Goal: Task Accomplishment & Management: Manage account settings

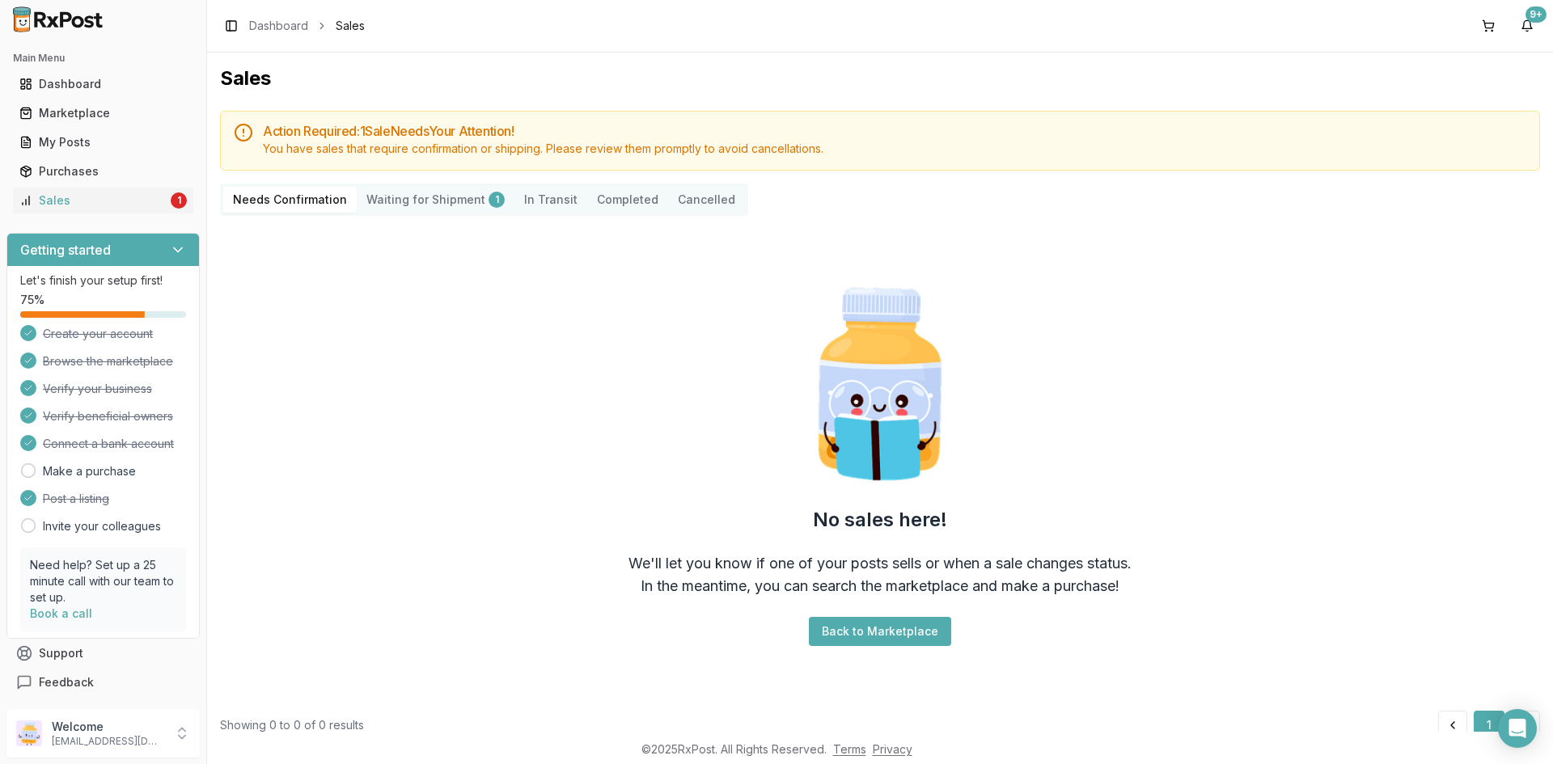
click at [385, 197] on Shipment "Waiting for Shipment 1" at bounding box center [436, 200] width 158 height 26
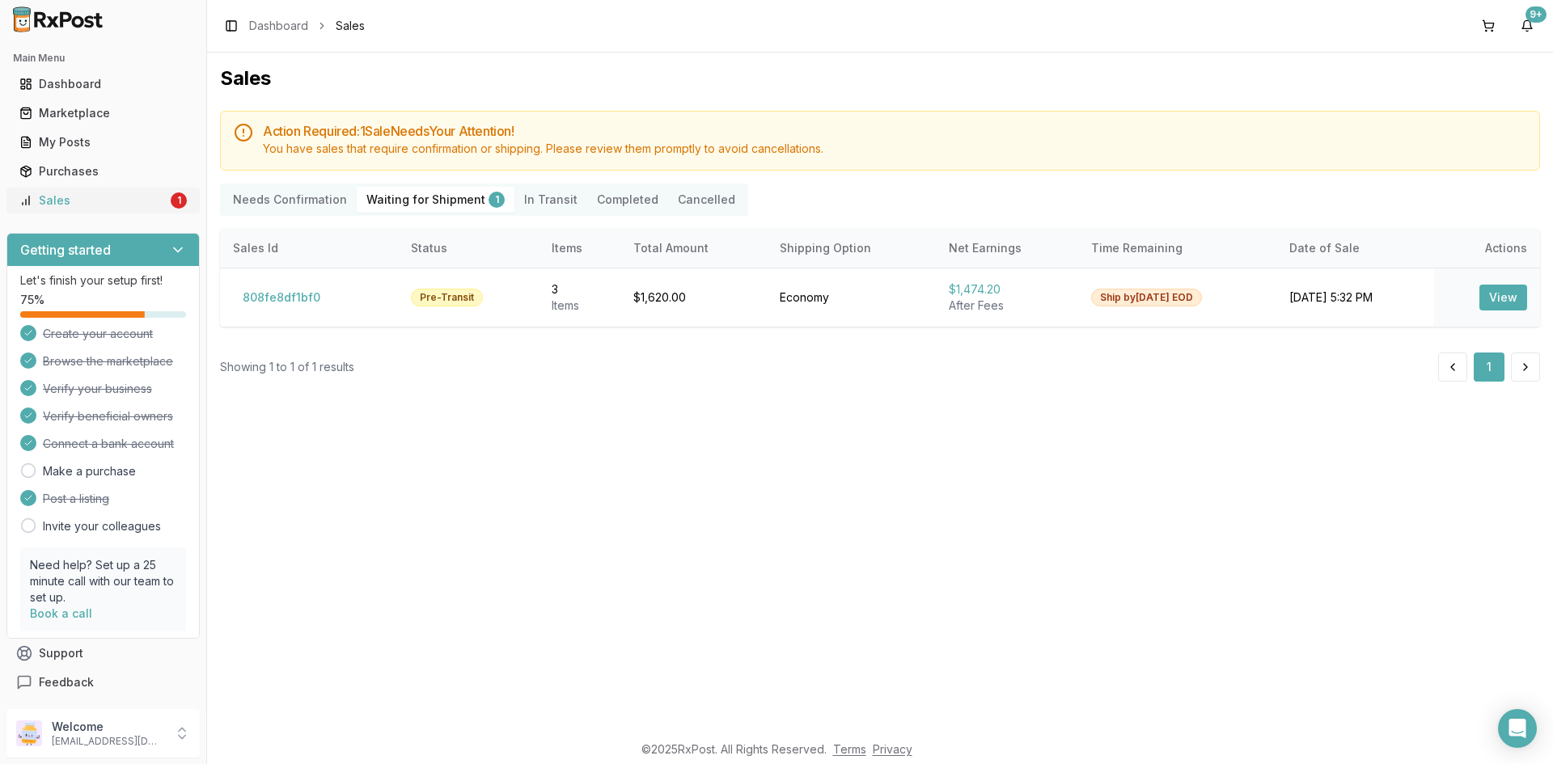
click at [131, 195] on div "Sales" at bounding box center [93, 200] width 148 height 16
click at [133, 147] on div "My Posts" at bounding box center [102, 142] width 167 height 16
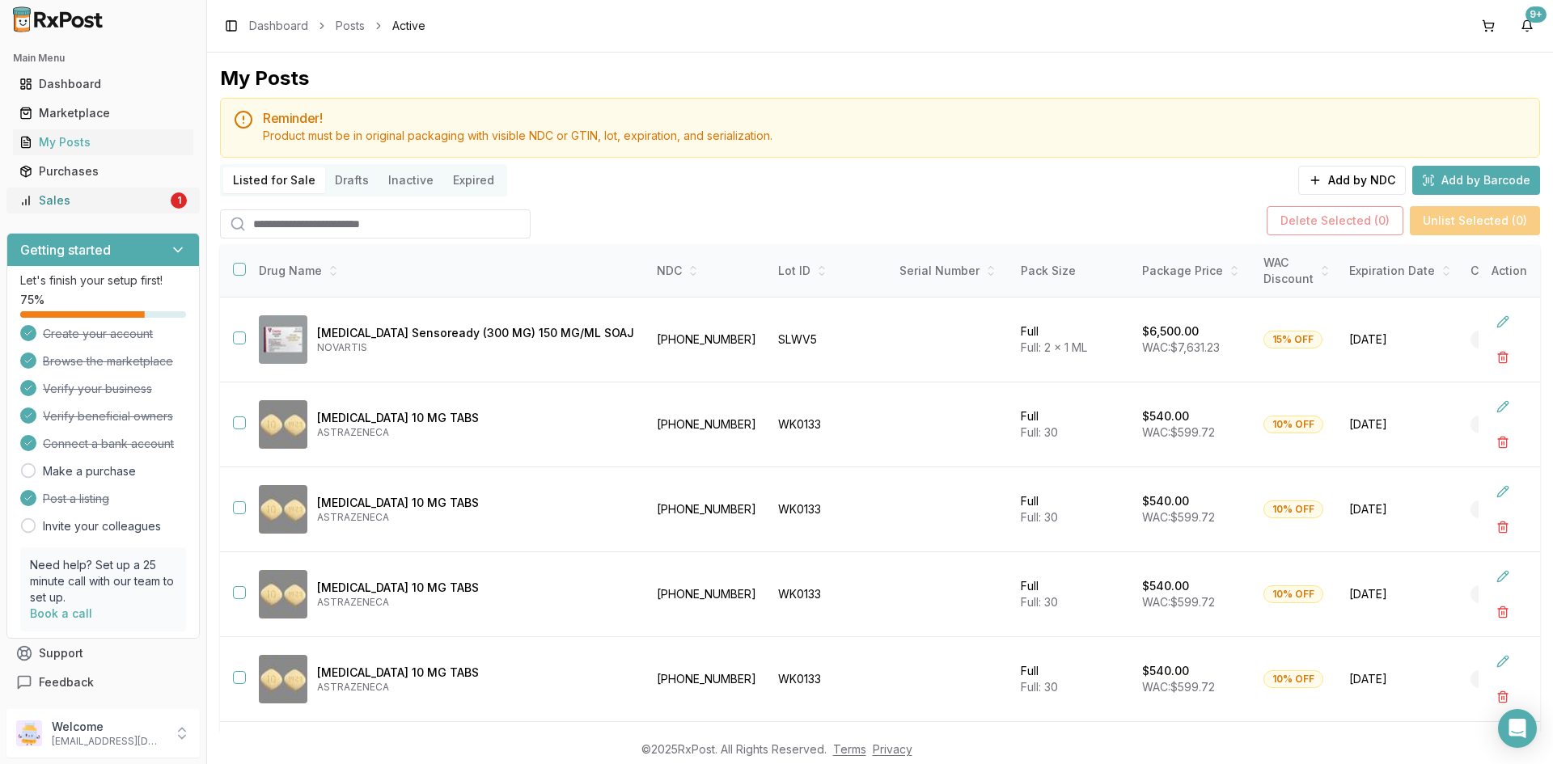
click at [129, 202] on div "Sales" at bounding box center [93, 200] width 148 height 16
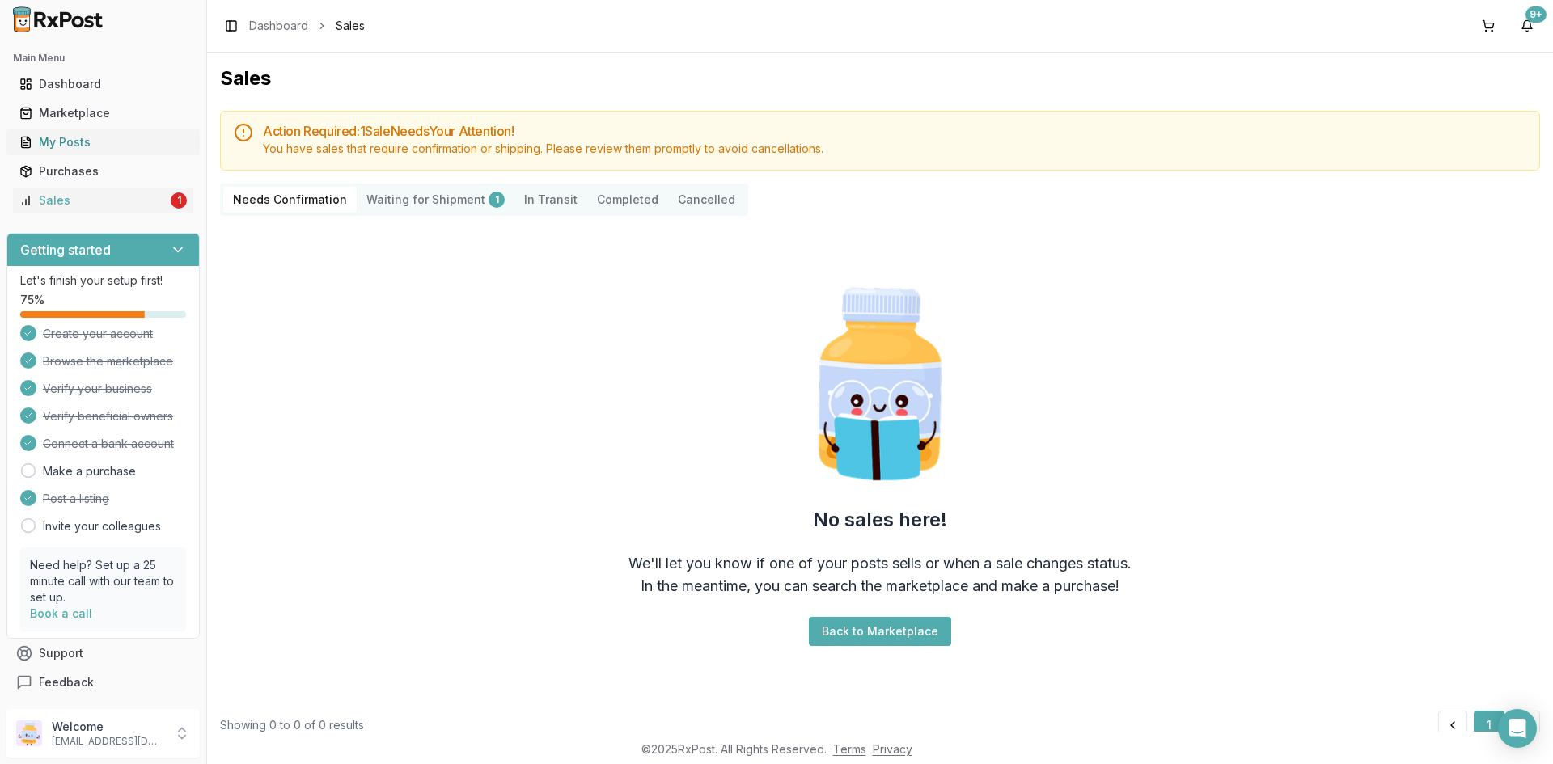
click at [89, 142] on div "My Posts" at bounding box center [102, 142] width 167 height 16
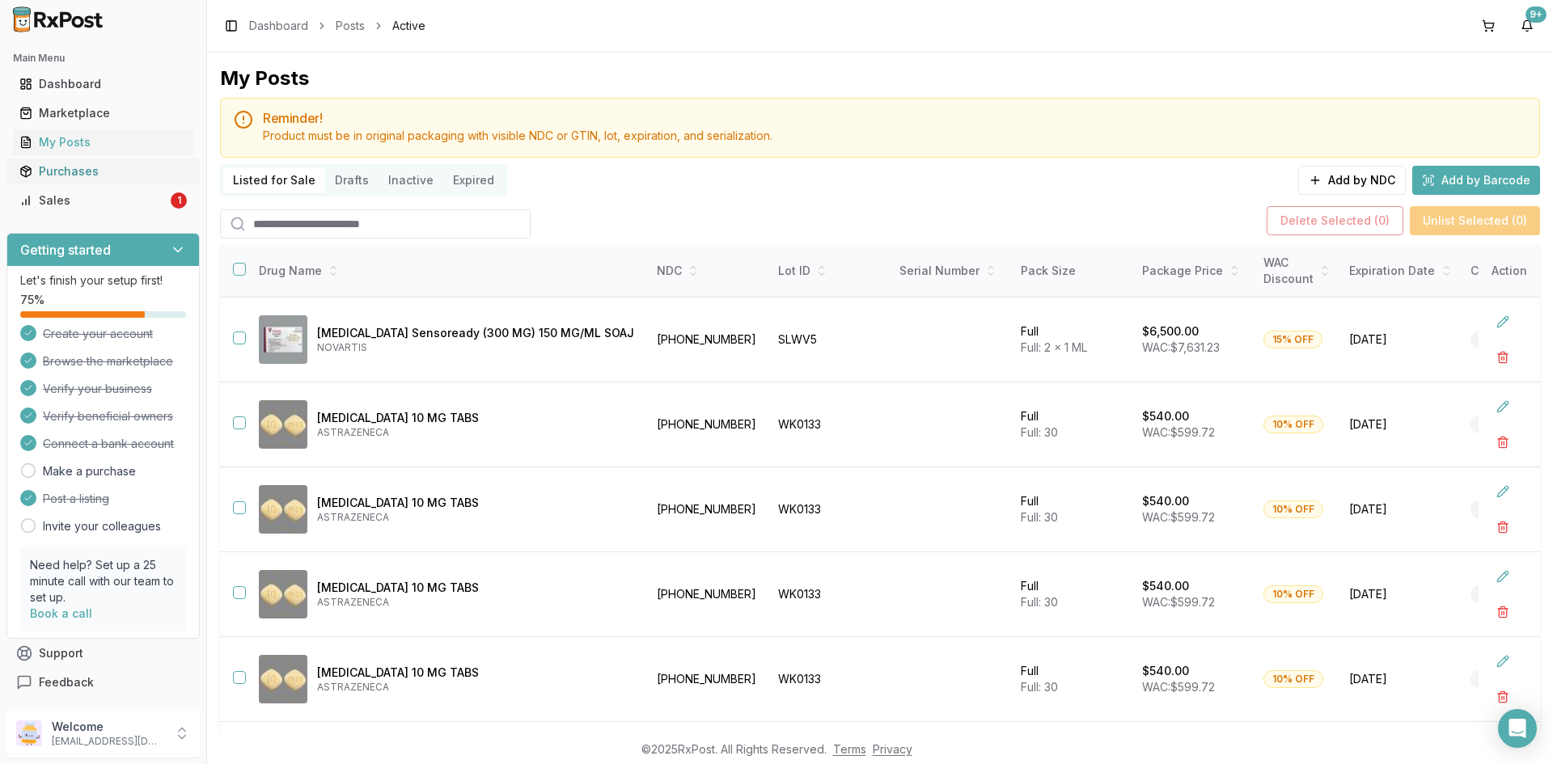
click at [65, 182] on link "Purchases" at bounding box center [103, 171] width 180 height 29
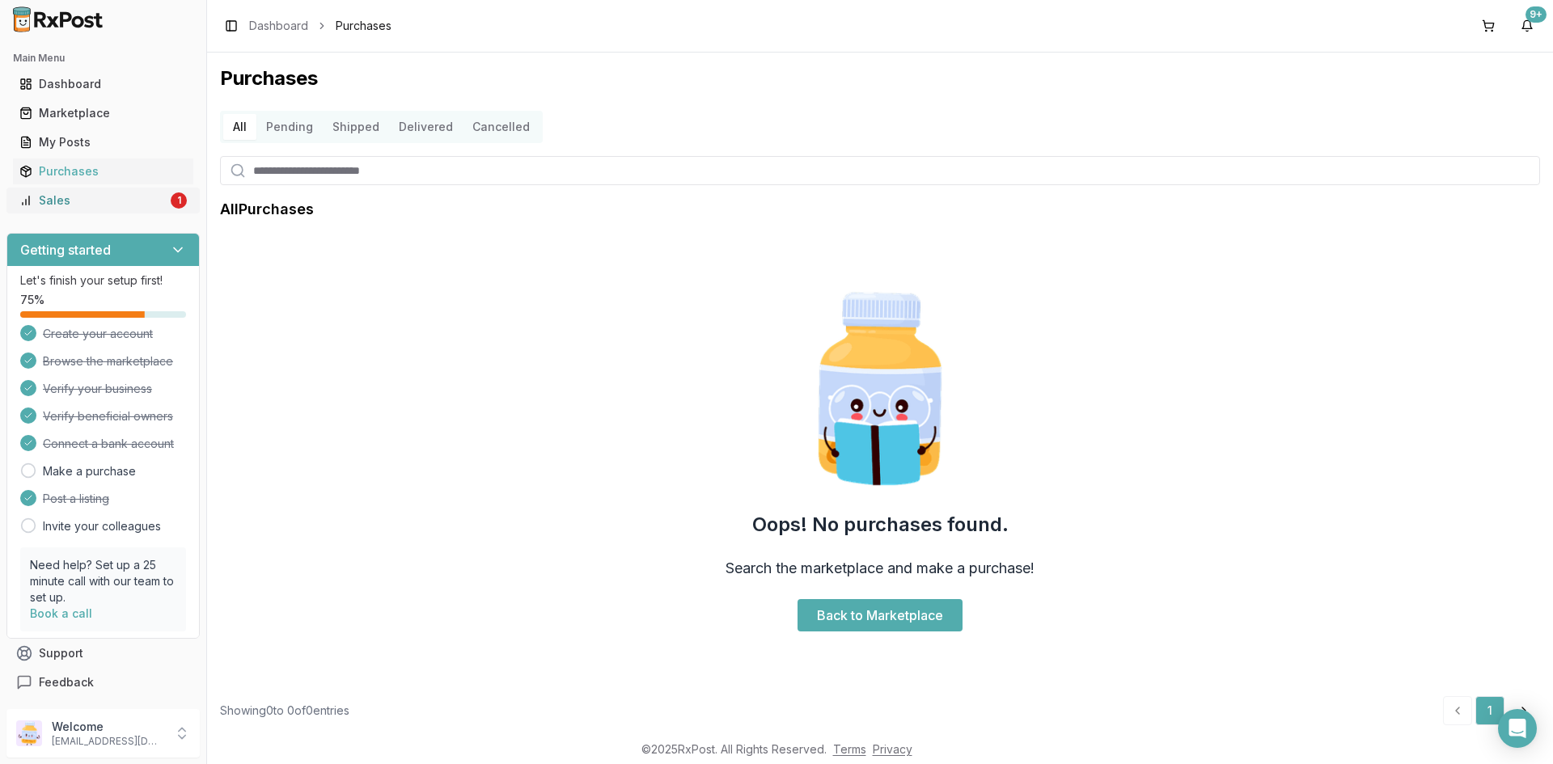
click at [70, 202] on div "Sales" at bounding box center [93, 200] width 148 height 16
